Goal: Task Accomplishment & Management: Use online tool/utility

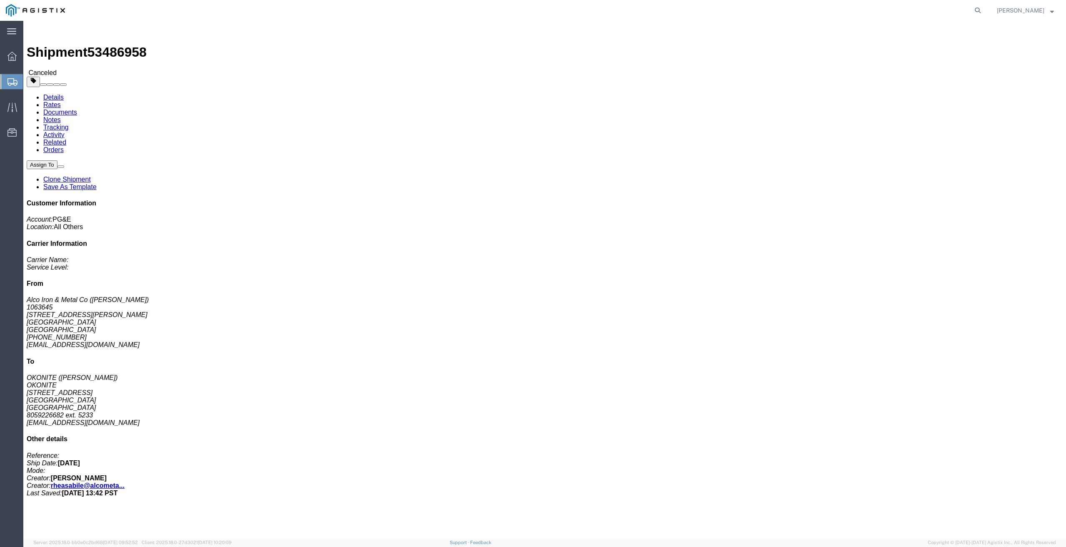
click at [0, 0] on span "Create from Template" at bounding box center [0, 0] width 0 height 0
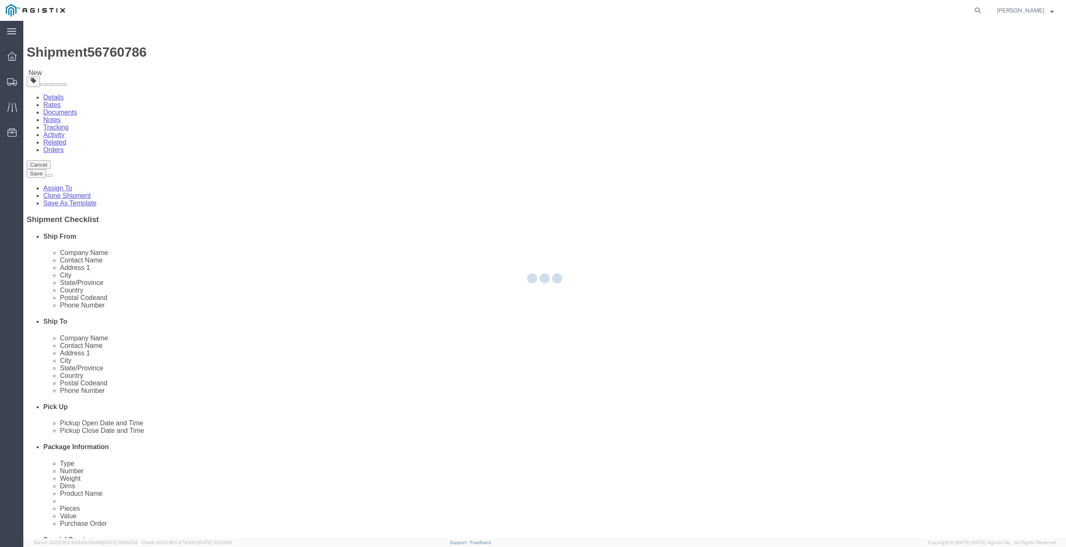
select select
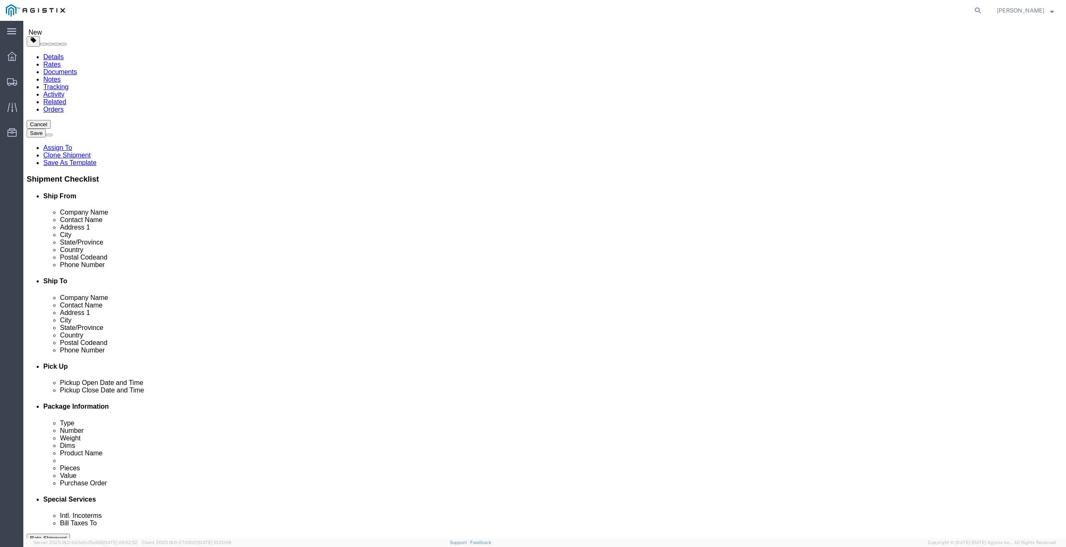
scroll to position [167, 0]
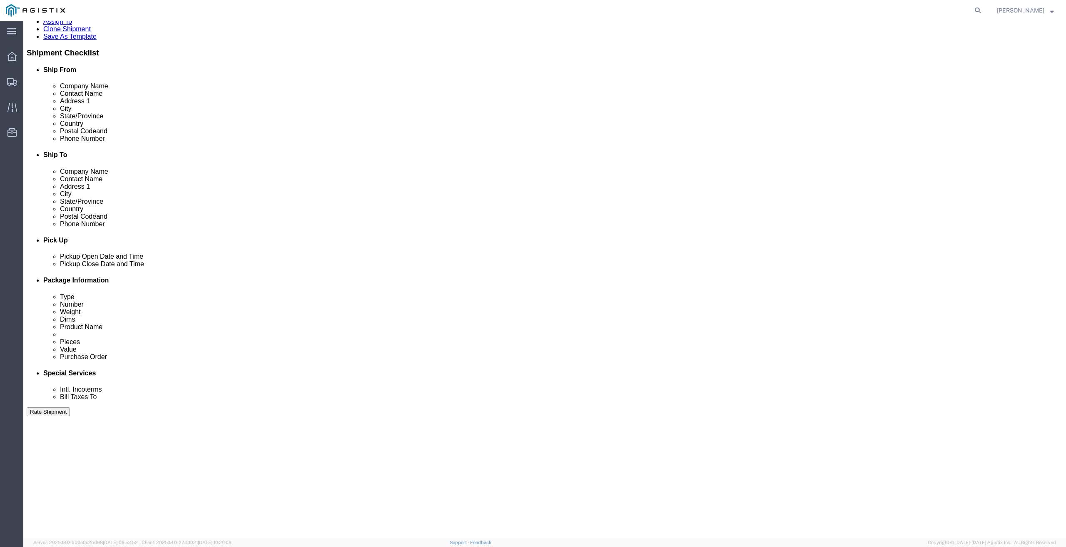
drag, startPoint x: 161, startPoint y: 414, endPoint x: 169, endPoint y: 416, distance: 8.5
click input "3000046795"
type input "3500046795"
click div "Select Account Type Activity ID Airline Appointment Number ASN Batch Request # …"
click input "-3"
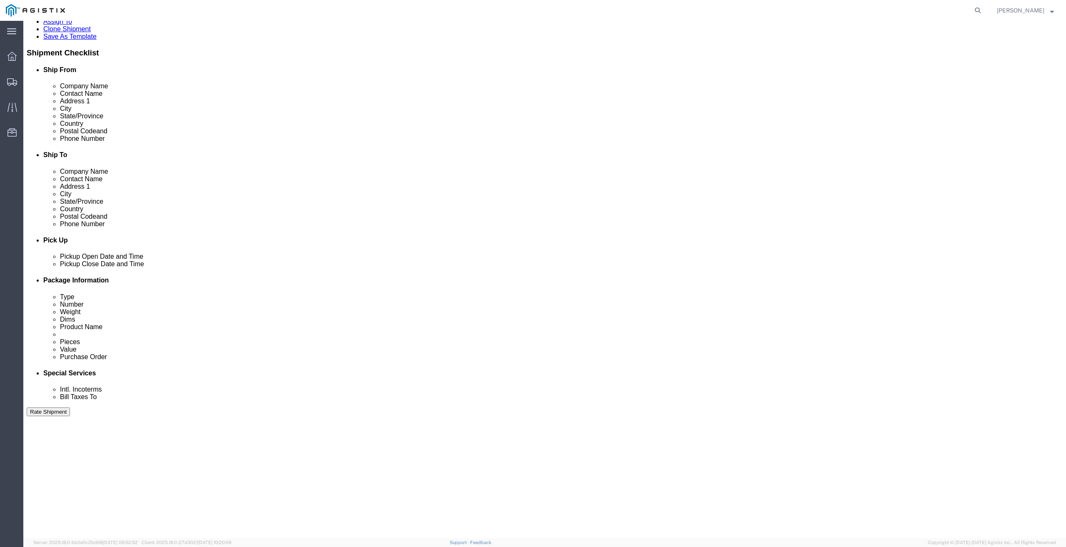
type input "-17"
click div "Delivery by Date Delivery Start Date Delivery Start Time Deliver Open Date and …"
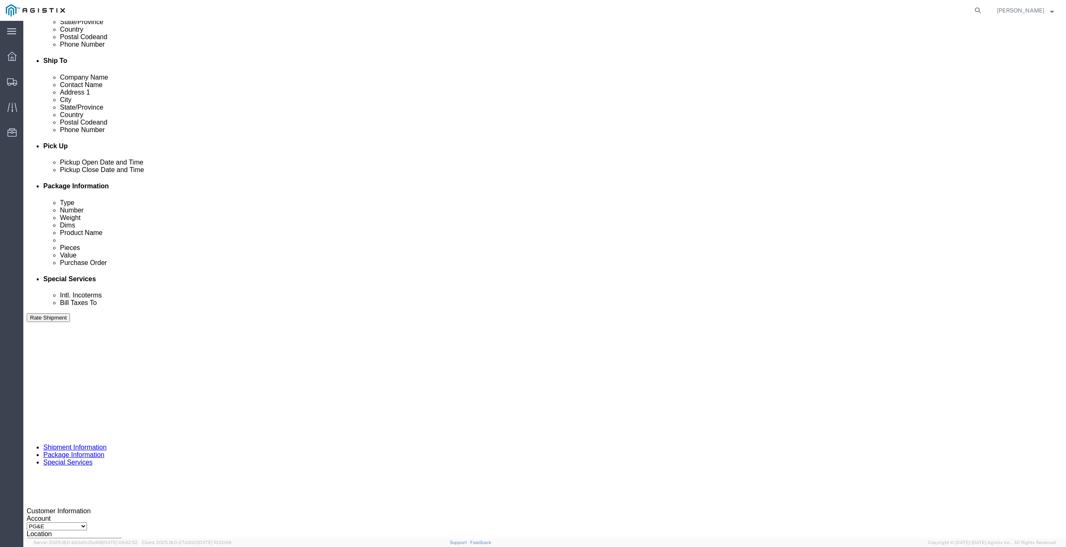
scroll to position [266, 0]
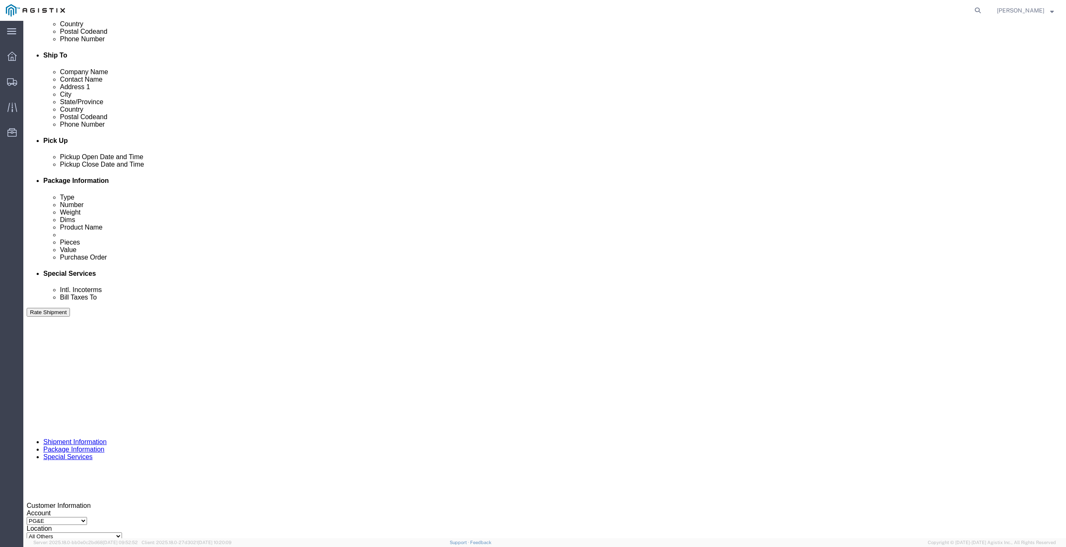
click input "text"
click td "10"
type input "[DATE]"
click input "text"
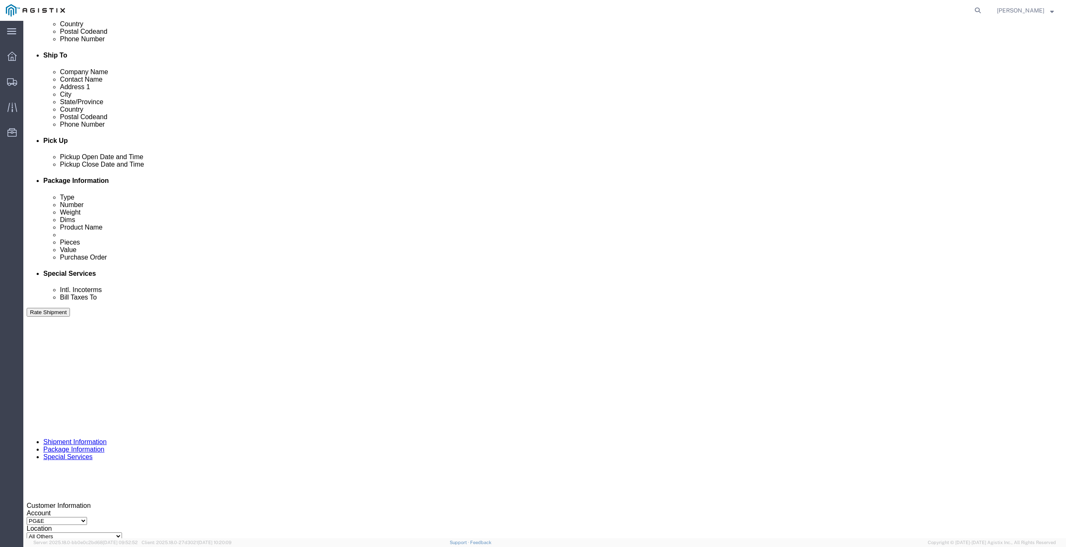
type input "7:00 AM"
click input "text"
click td "11"
type input "[DATE]"
click input "text"
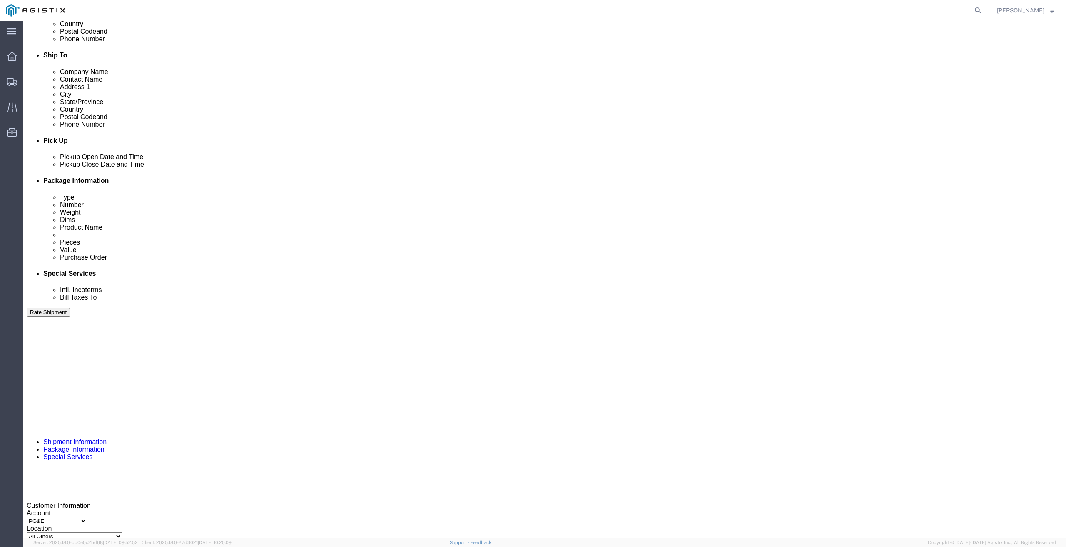
type input "5:00 PM"
click button "Continue"
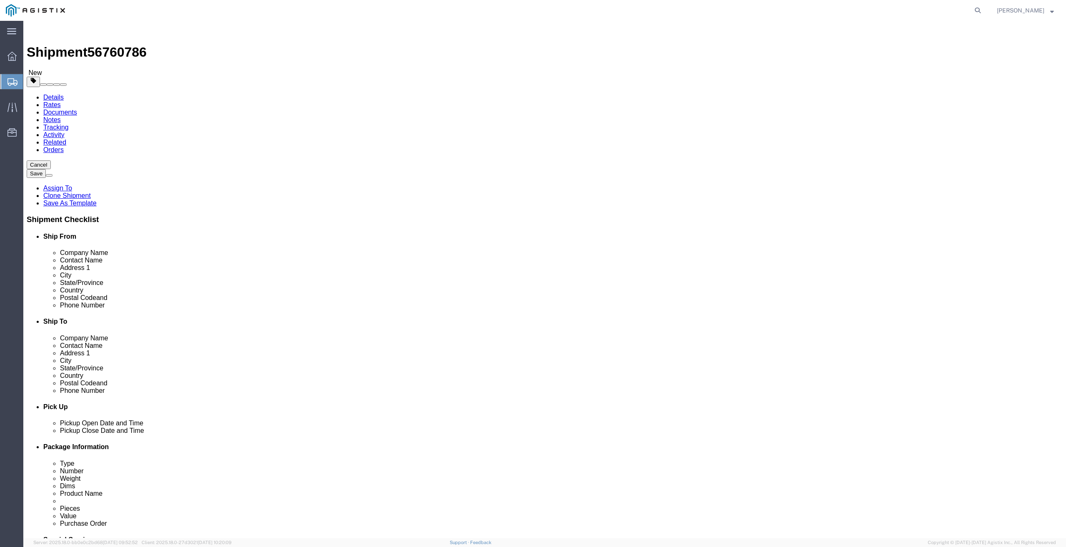
click button "Continue"
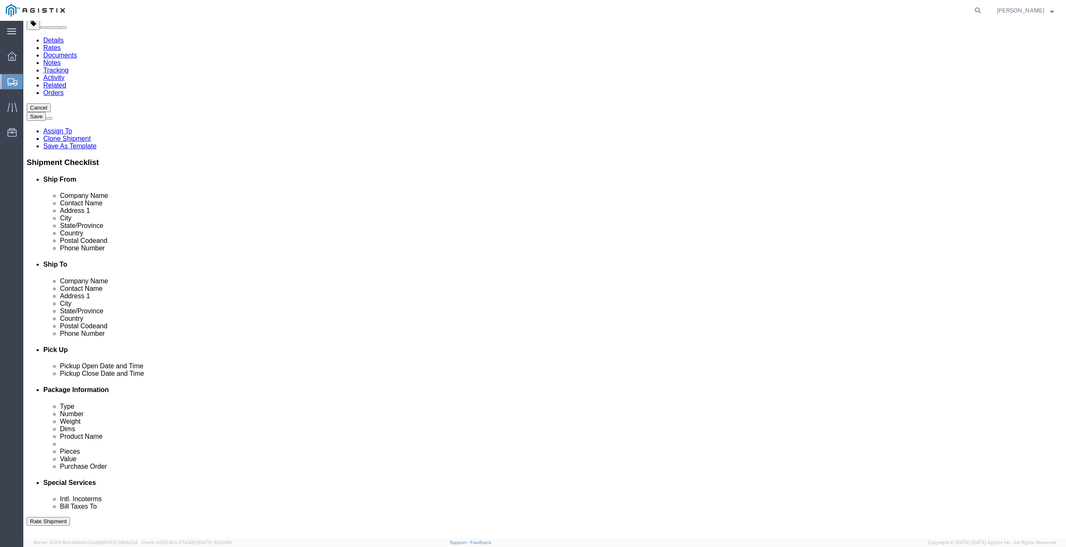
scroll to position [60, 0]
click input "Company Name"
click button "Rate Shipment"
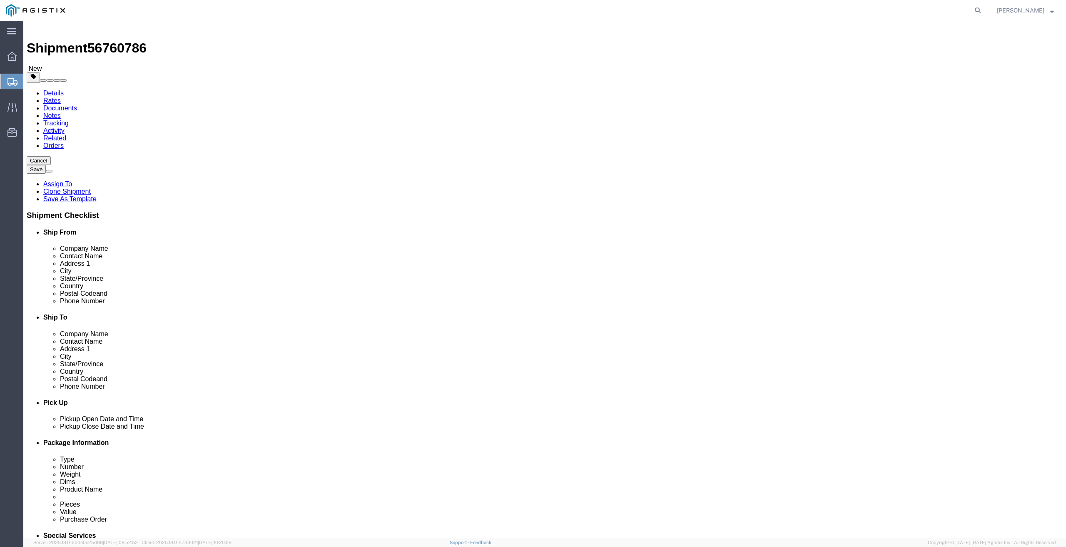
scroll to position [0, 0]
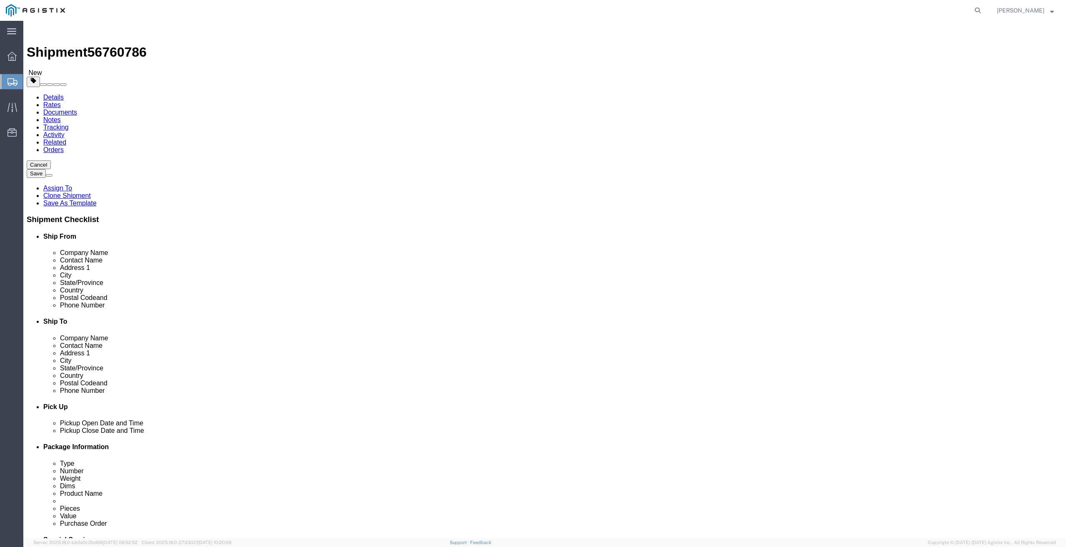
click icon
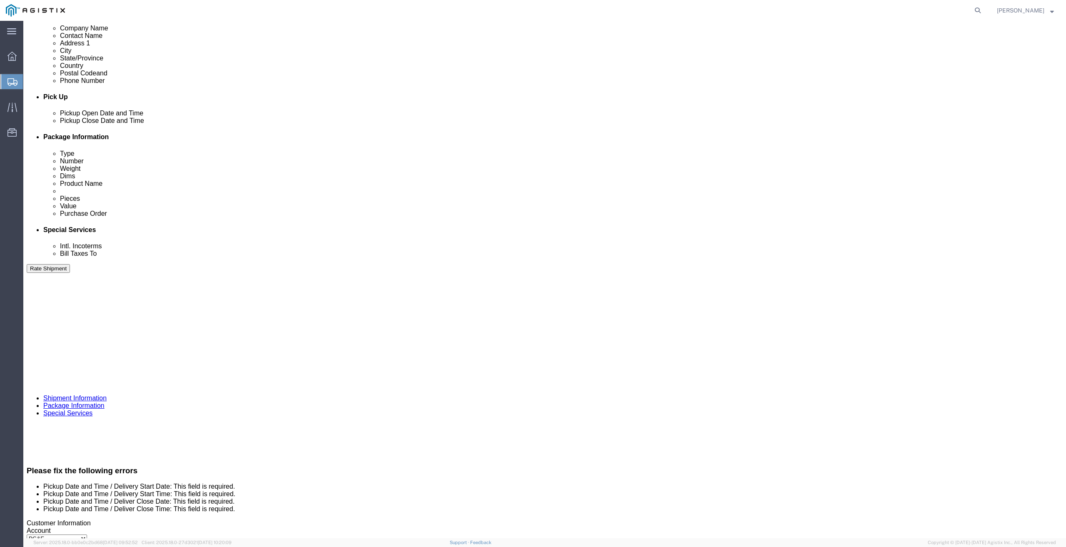
scroll to position [329, 0]
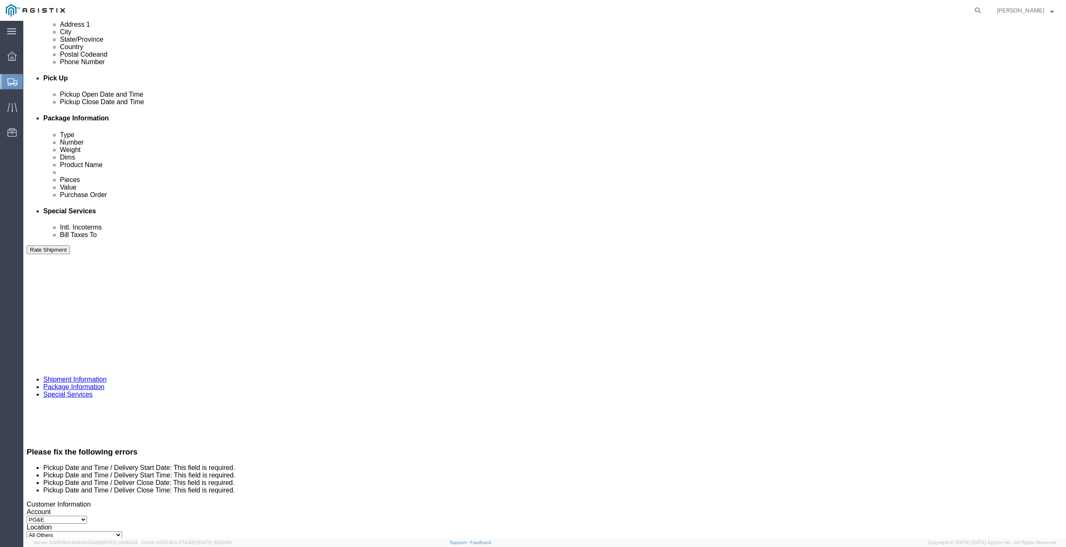
click input "[DATE]"
click input "7:00 AM"
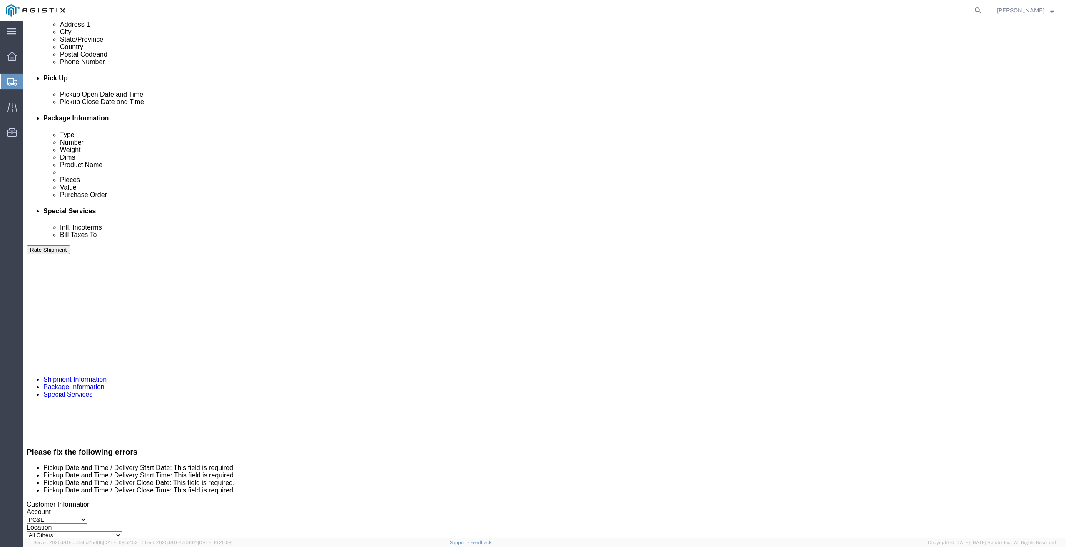
click input "7:00 AM"
click input ":00 AM"
type input ":"
click input "5:00 PM"
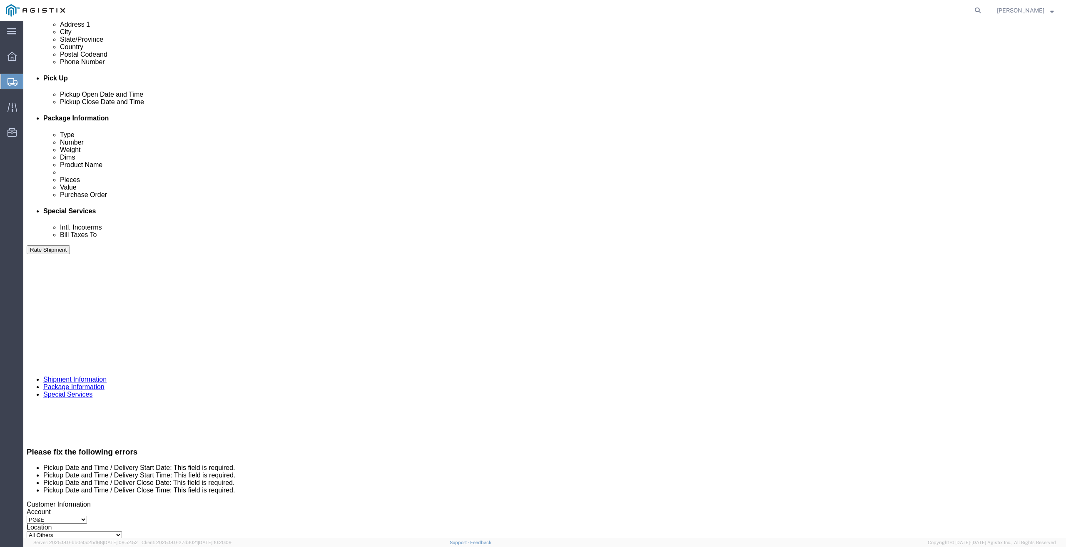
click input ":00 PM"
type input ":"
click input "[DATE]"
type input "0"
click div
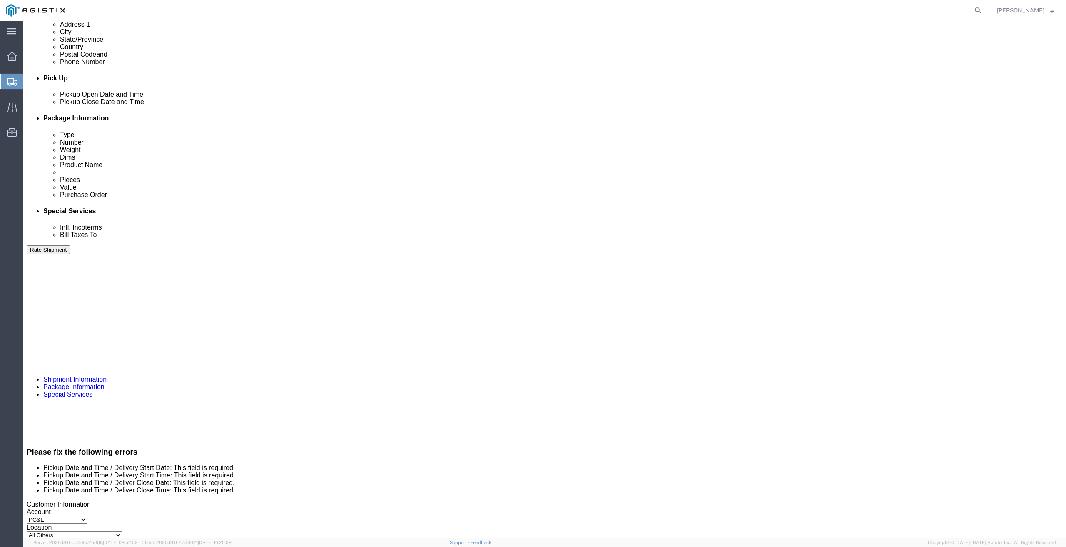
click div "[DATE] 8:00 AM"
click div "Pickup Date: Pickup Start Date Pickup Start Time Pickup Open Date and Time [DAT…"
click div
click button "Apply"
click div
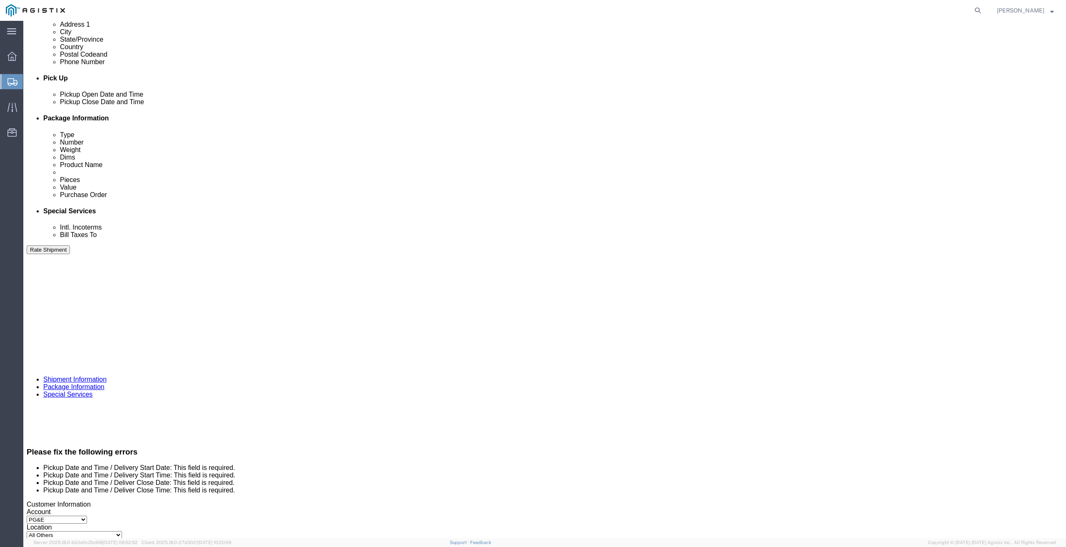
type input "5:00 pm"
click button "Apply"
click button "Continue"
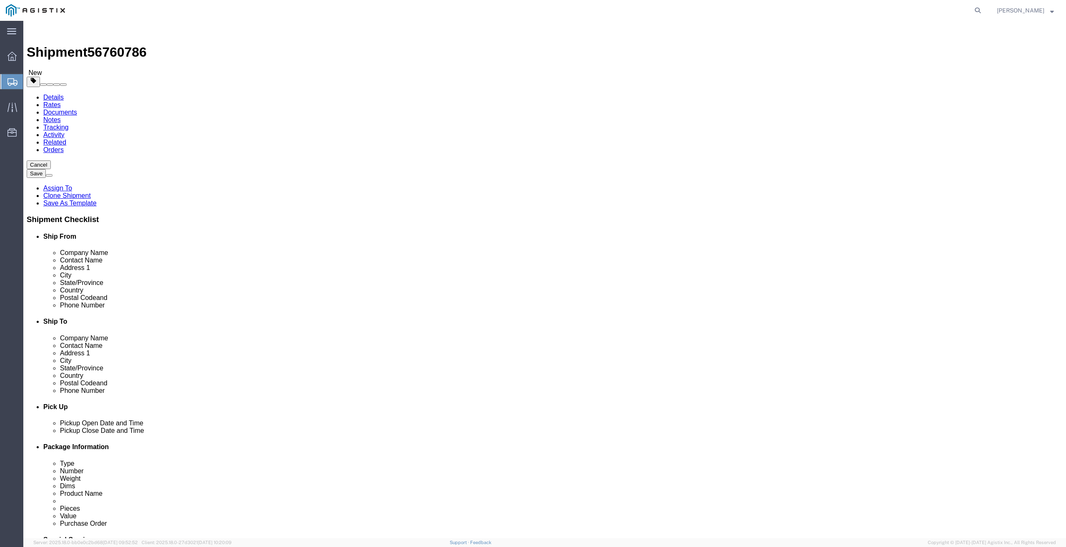
click button "Continue"
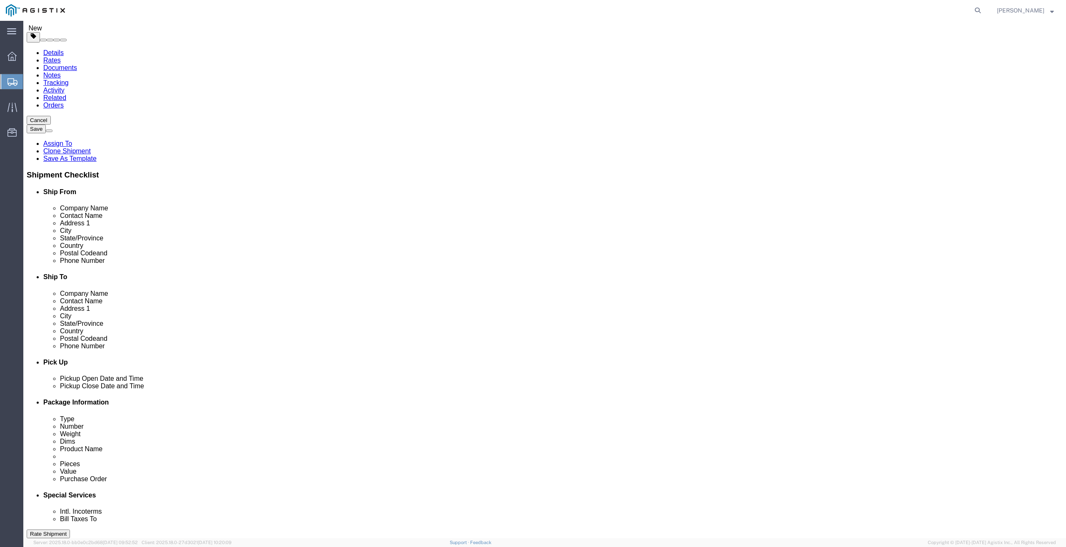
scroll to position [122, 0]
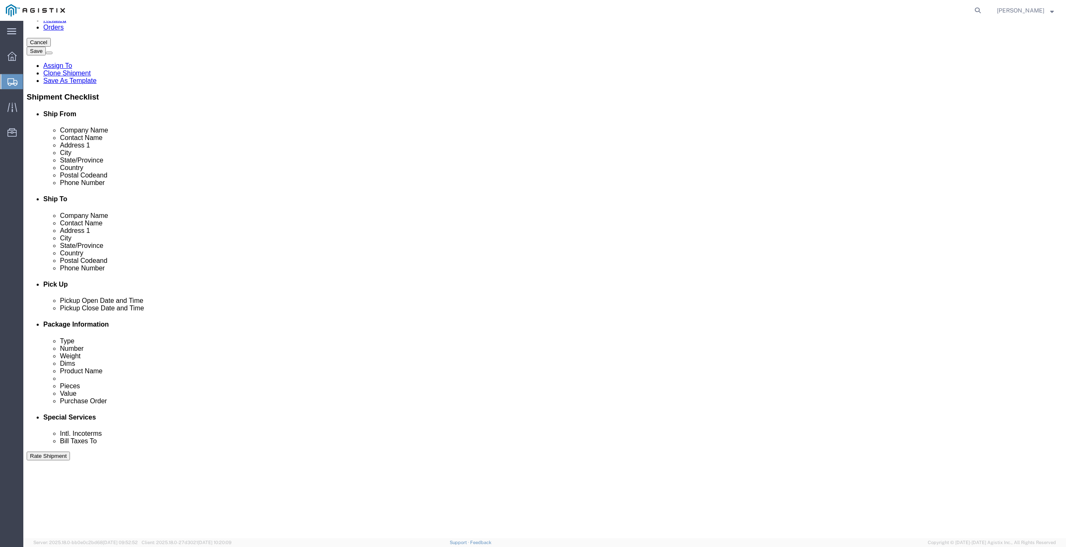
click button "Rate Shipment"
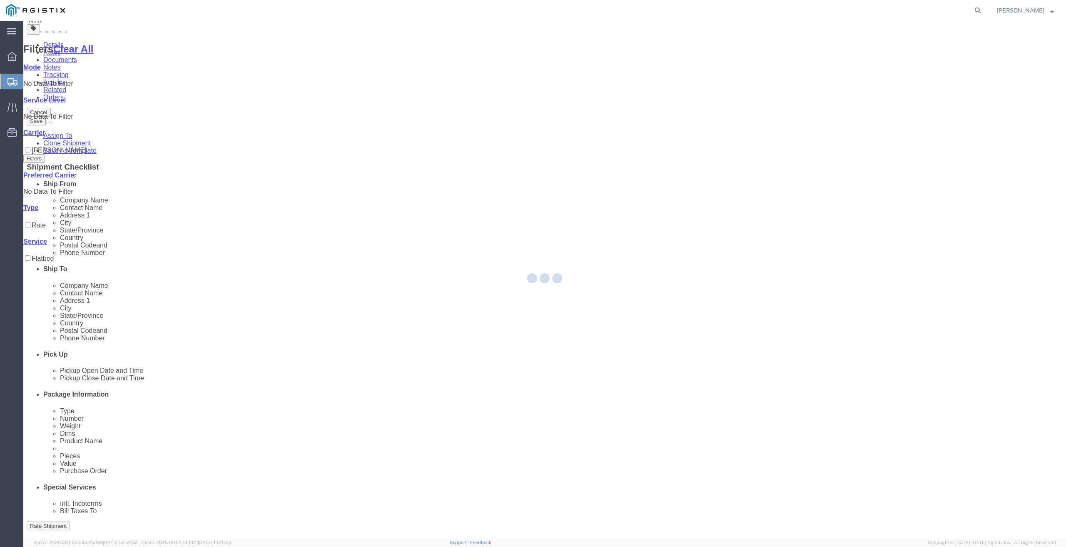
scroll to position [0, 0]
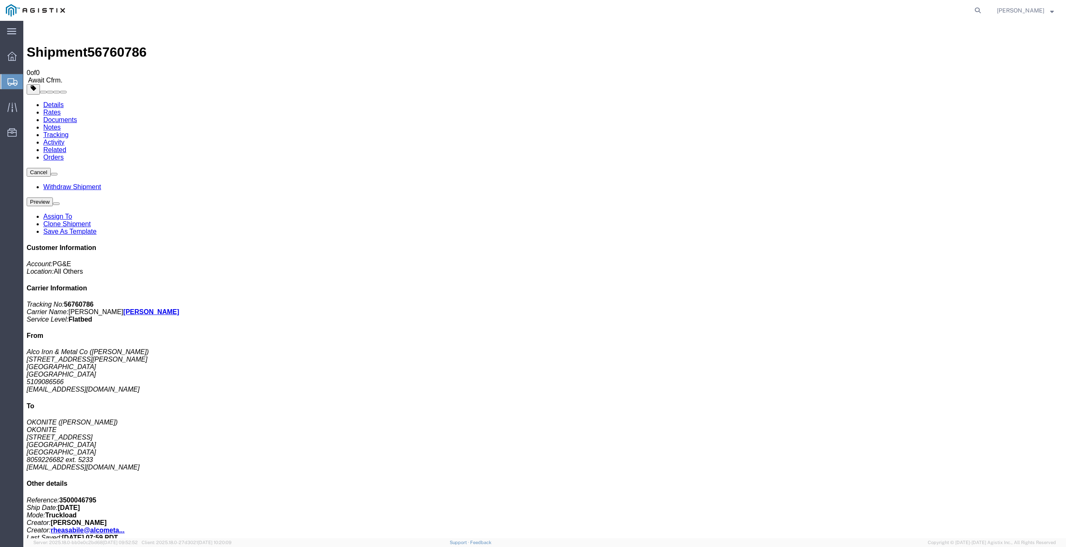
click at [62, 101] on link "Details" at bounding box center [53, 104] width 20 height 7
click at [1047, 10] on span "[PERSON_NAME]" at bounding box center [1025, 10] width 57 height 9
